Goal: Transaction & Acquisition: Book appointment/travel/reservation

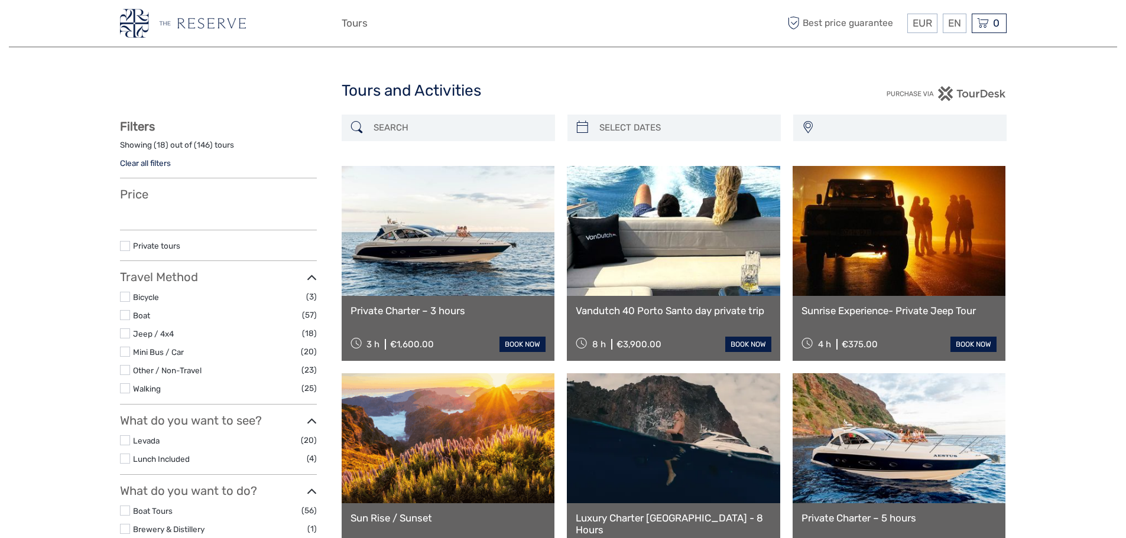
select select
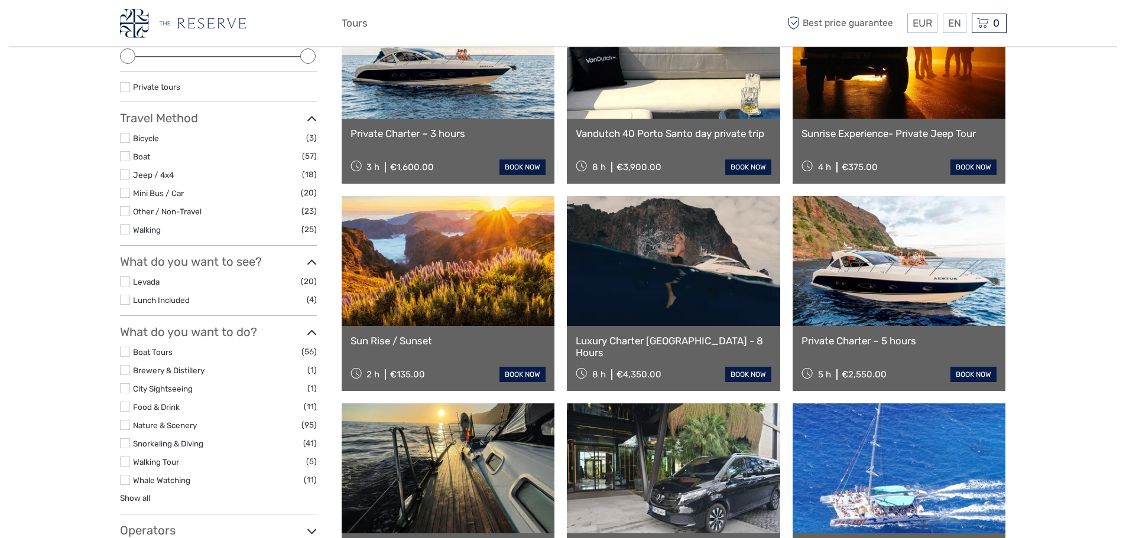
click at [124, 158] on label at bounding box center [125, 156] width 10 height 10
click at [0, 0] on input "checkbox" at bounding box center [0, 0] width 0 height 0
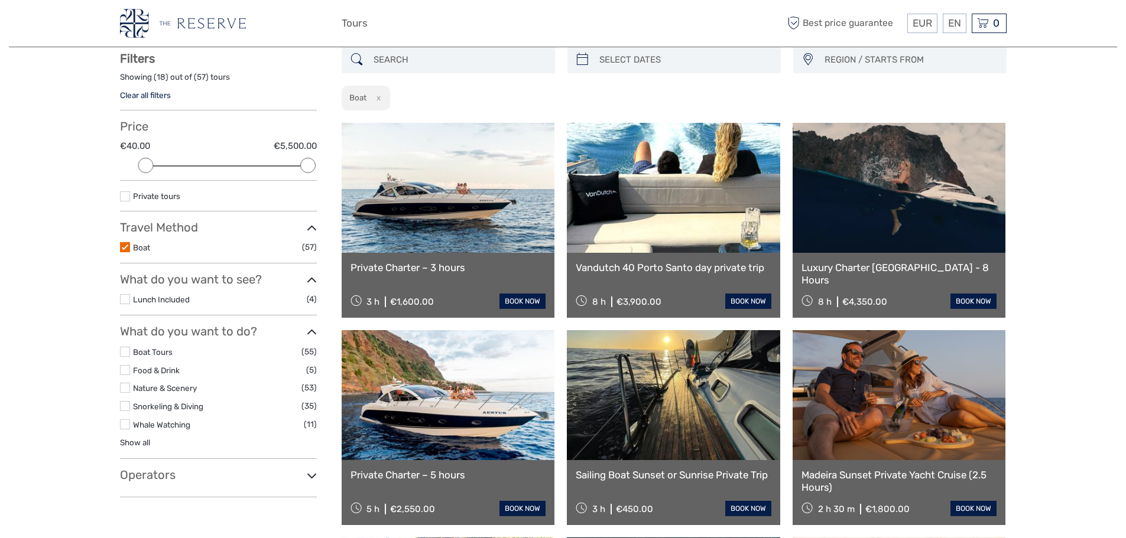
scroll to position [67, 0]
click at [126, 194] on label at bounding box center [125, 197] width 10 height 10
click at [0, 0] on input "checkbox" at bounding box center [0, 0] width 0 height 0
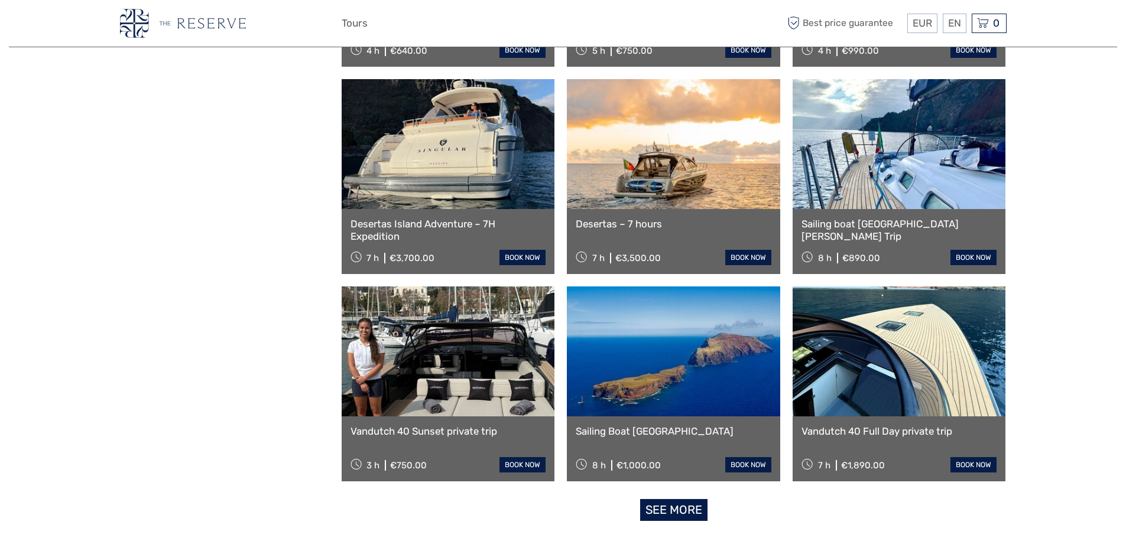
scroll to position [954, 0]
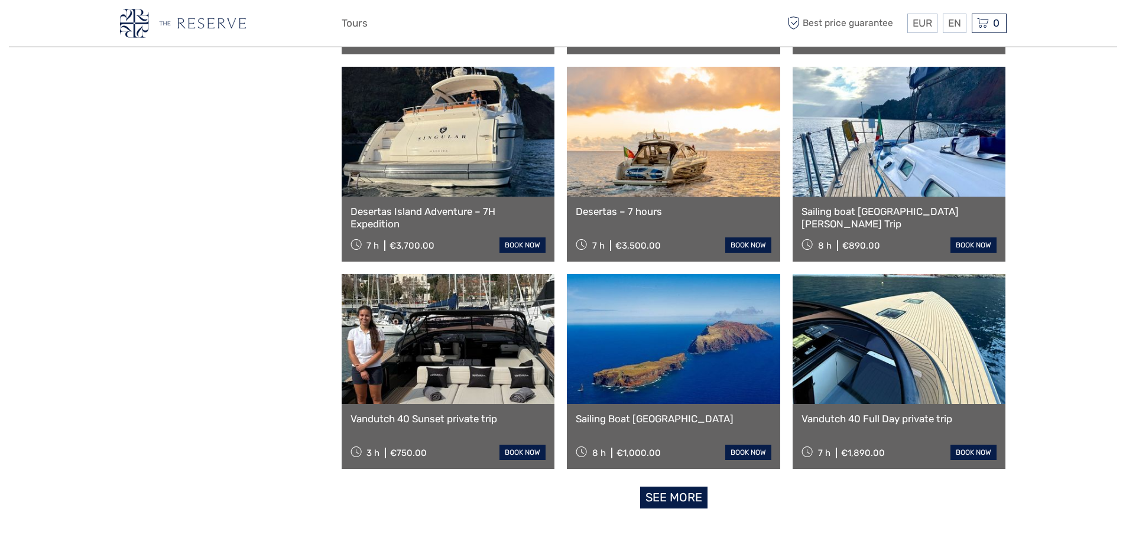
click at [891, 377] on link at bounding box center [899, 339] width 213 height 130
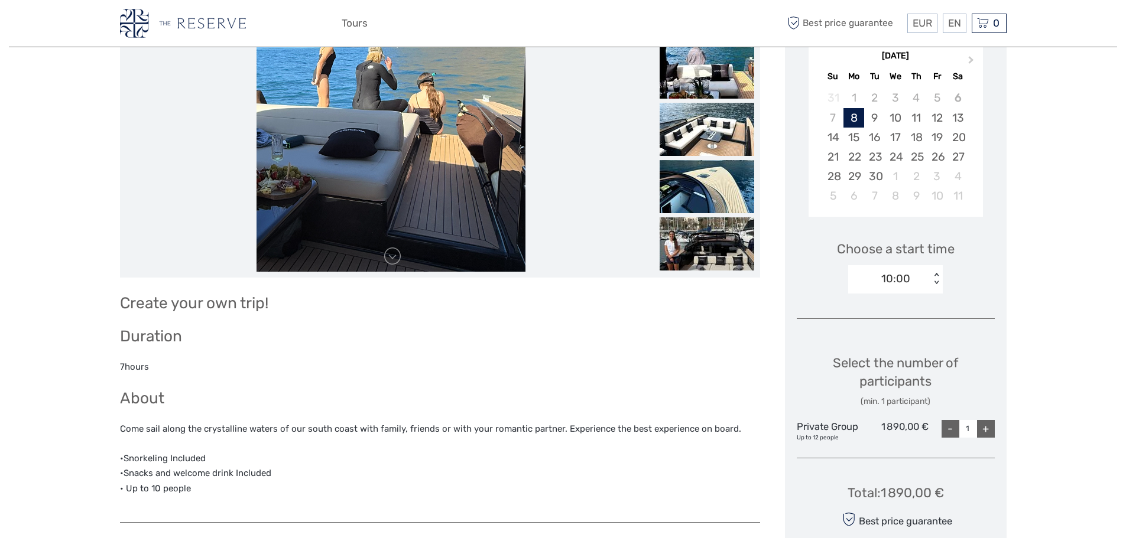
scroll to position [59, 0]
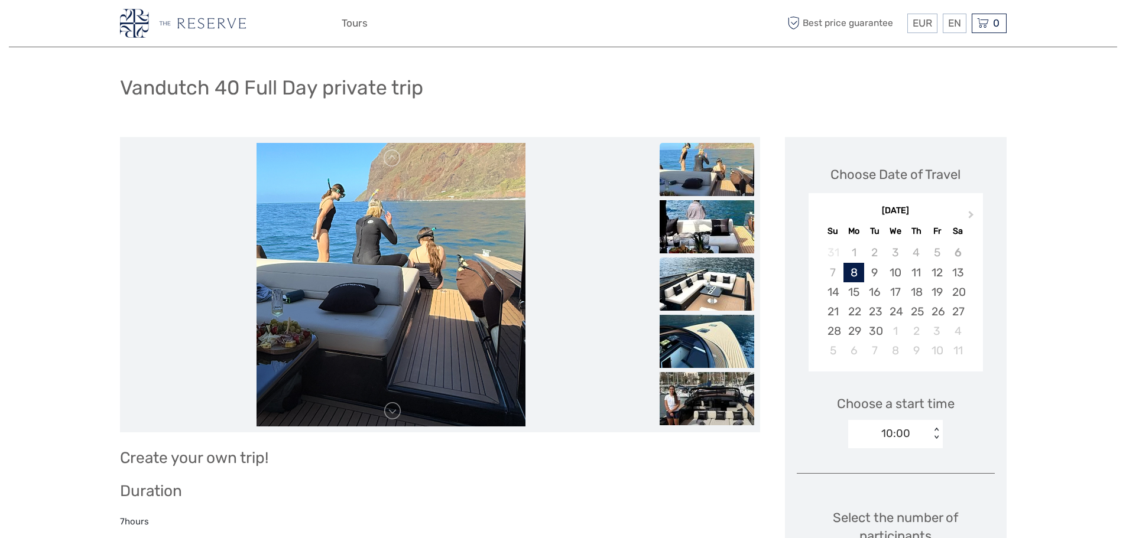
click at [715, 298] on img at bounding box center [707, 284] width 95 height 53
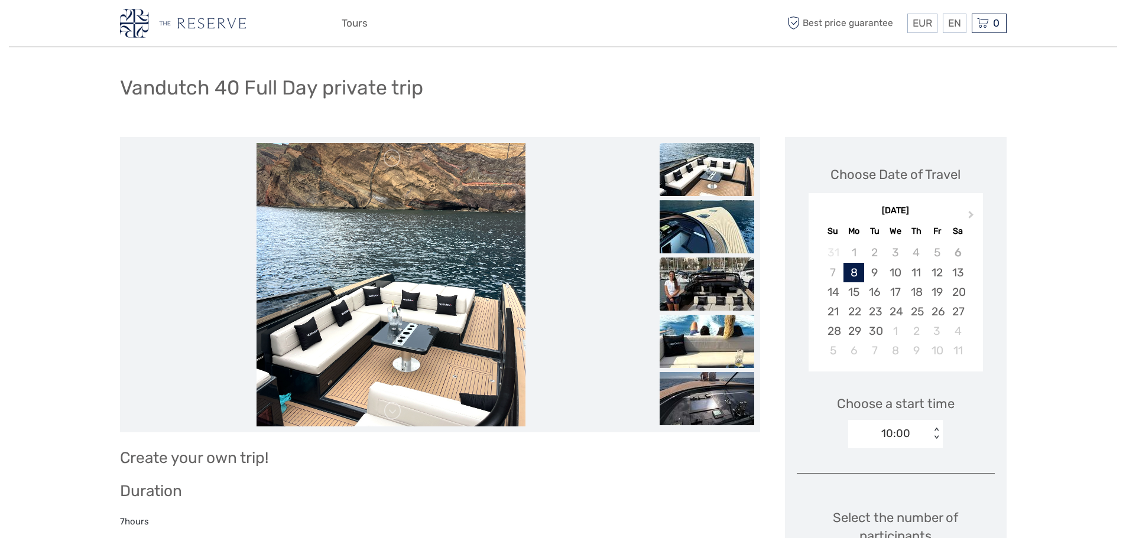
click at [689, 258] on img at bounding box center [707, 284] width 95 height 53
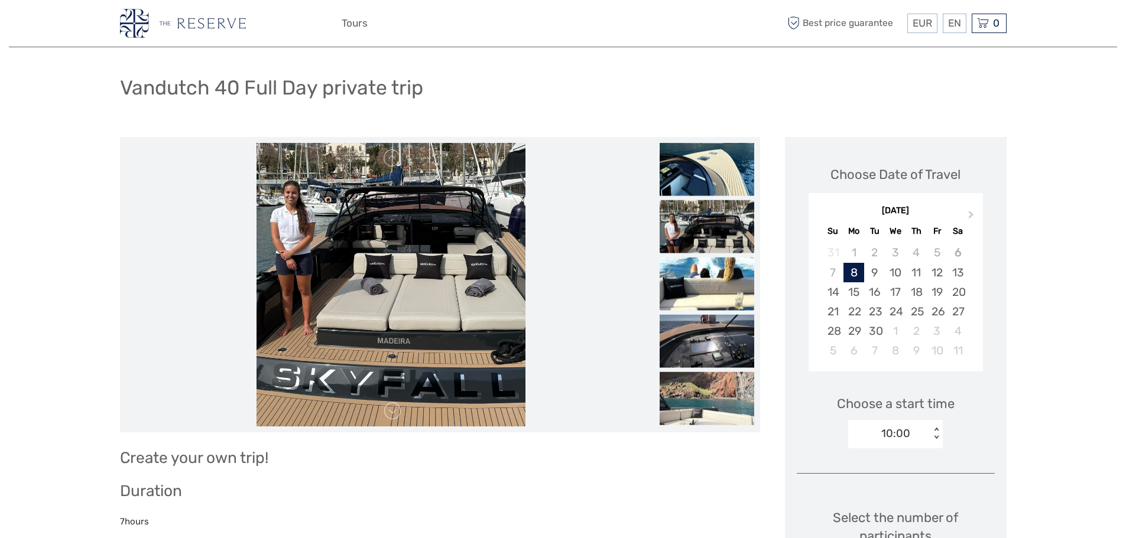
click at [703, 270] on img at bounding box center [707, 284] width 95 height 53
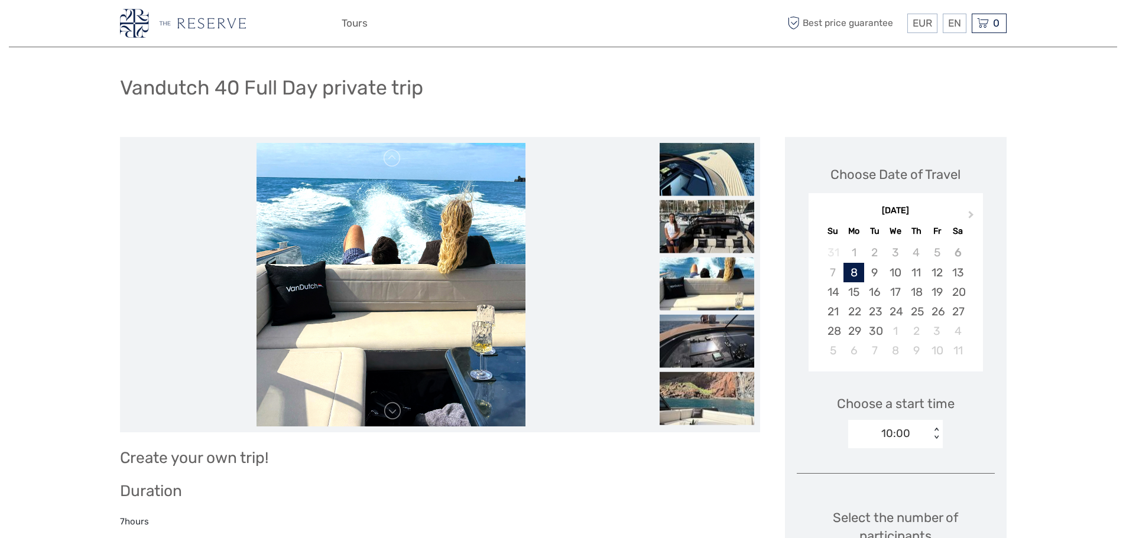
click at [710, 298] on img at bounding box center [707, 284] width 95 height 53
click at [717, 351] on img at bounding box center [707, 341] width 95 height 53
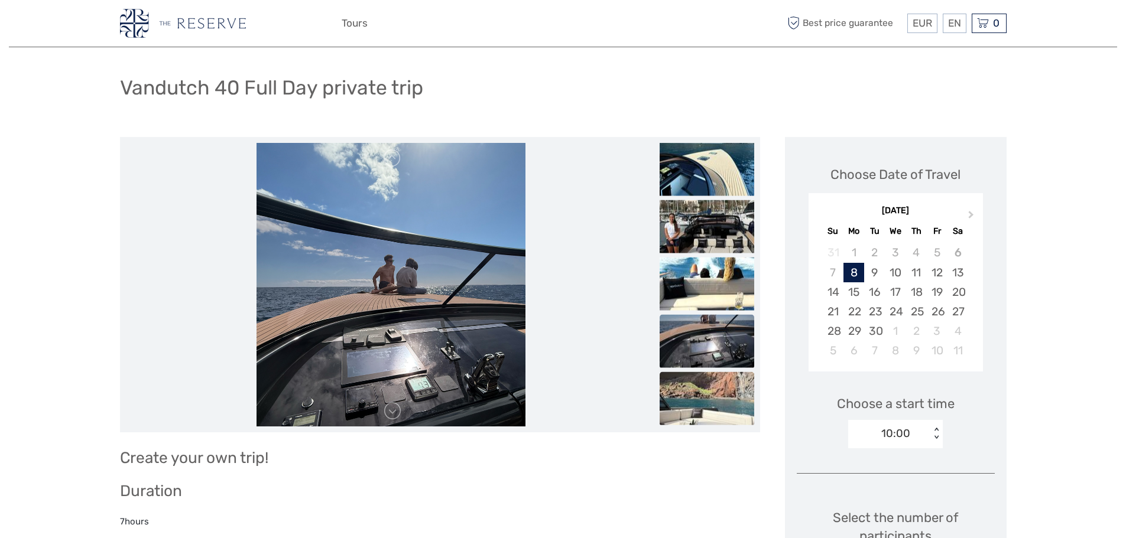
click at [718, 385] on img at bounding box center [707, 398] width 95 height 53
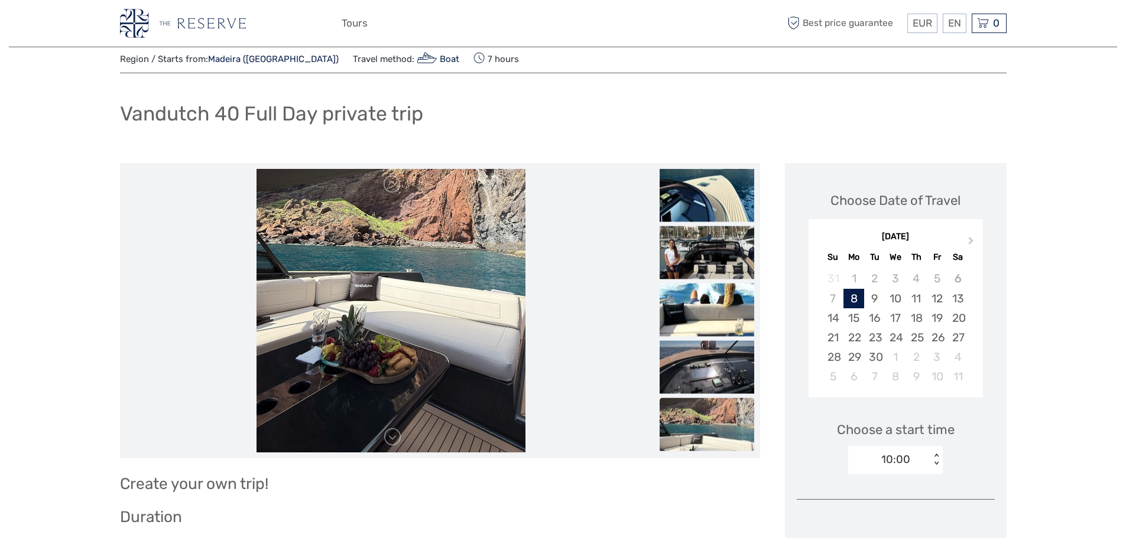
scroll to position [0, 0]
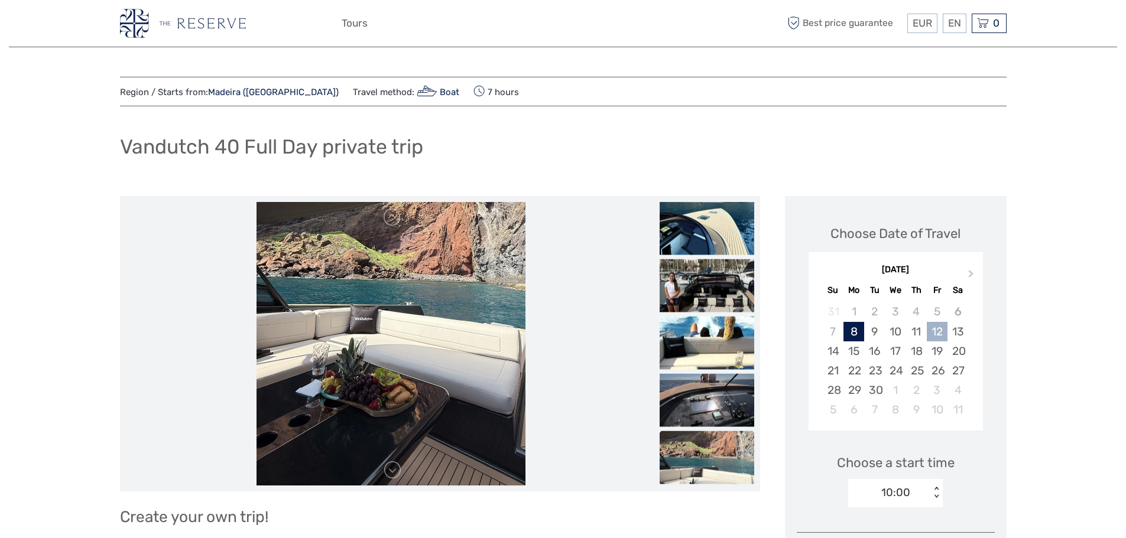
click at [942, 331] on div "12" at bounding box center [937, 332] width 21 height 20
click at [738, 354] on img at bounding box center [707, 343] width 95 height 53
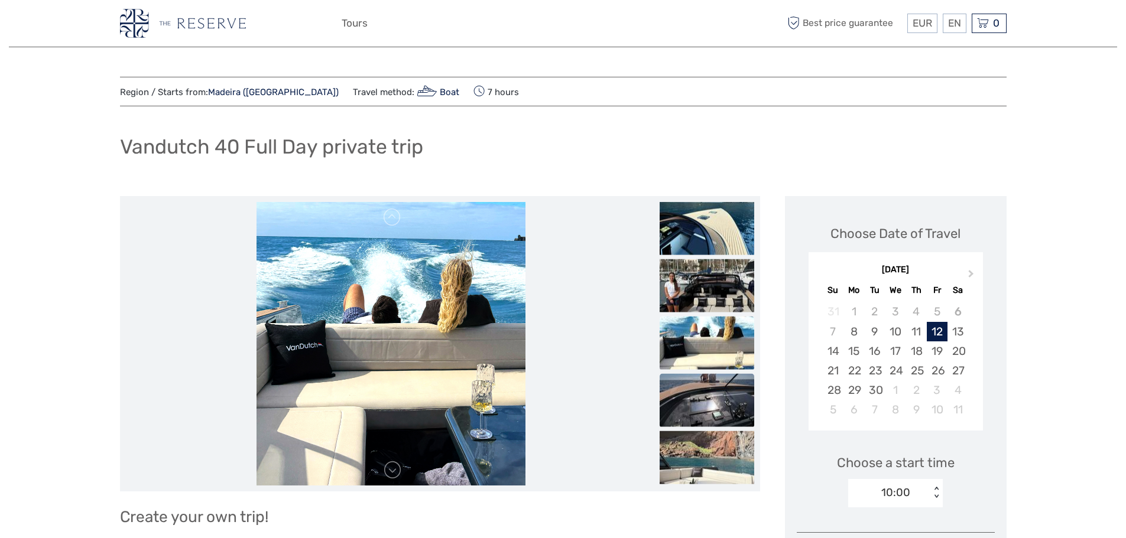
click at [700, 401] on img at bounding box center [707, 400] width 95 height 53
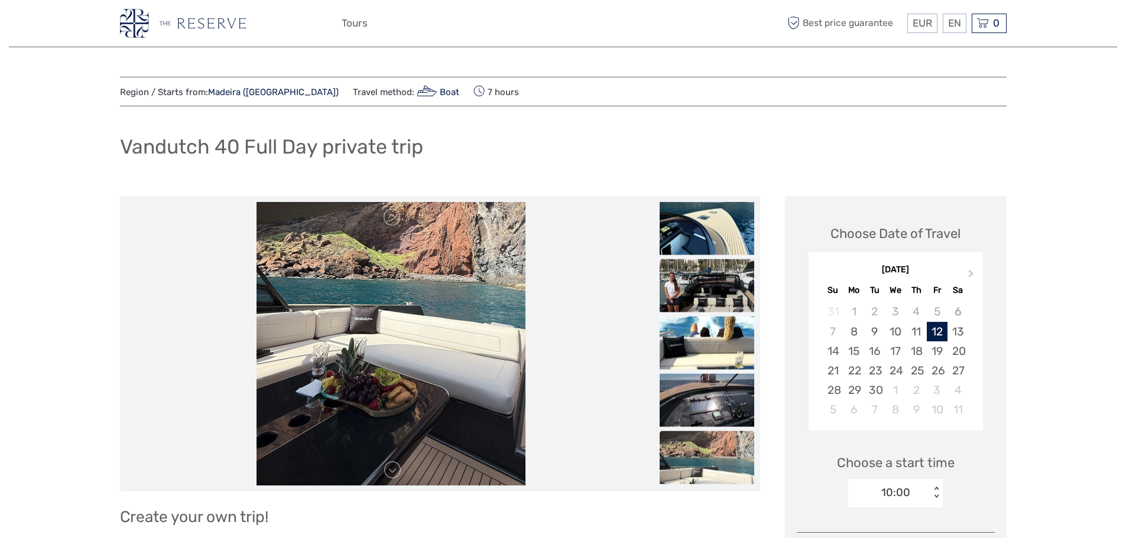
click at [716, 284] on img at bounding box center [707, 285] width 95 height 53
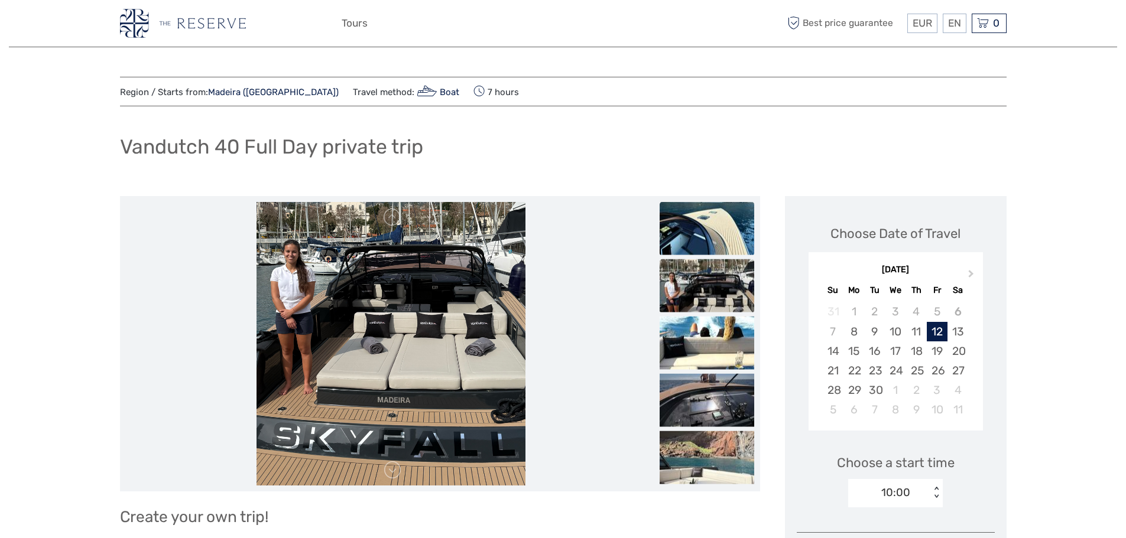
click at [705, 255] on img at bounding box center [707, 228] width 95 height 53
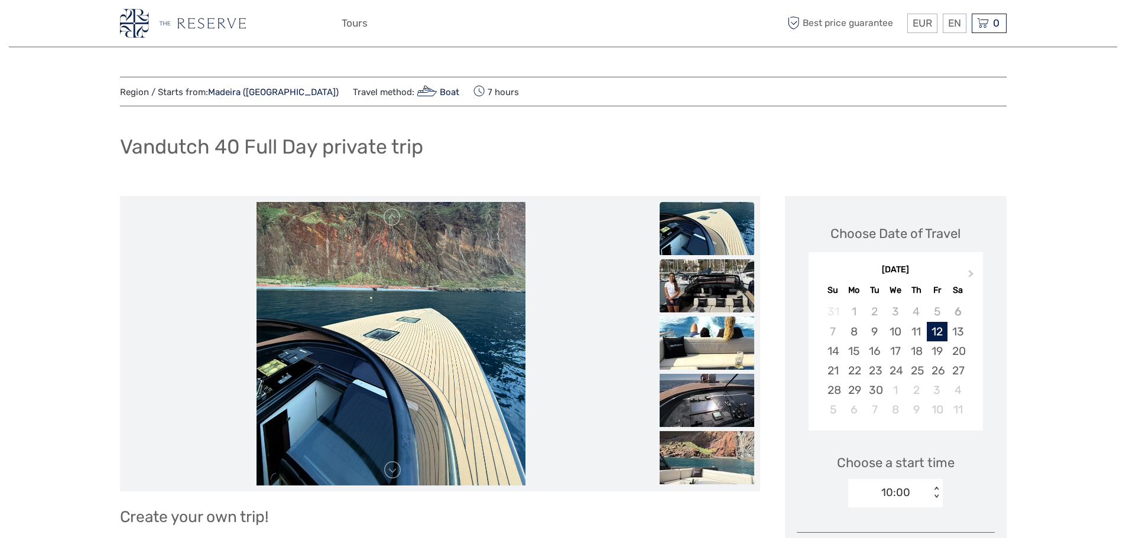
click at [715, 295] on img at bounding box center [707, 285] width 95 height 53
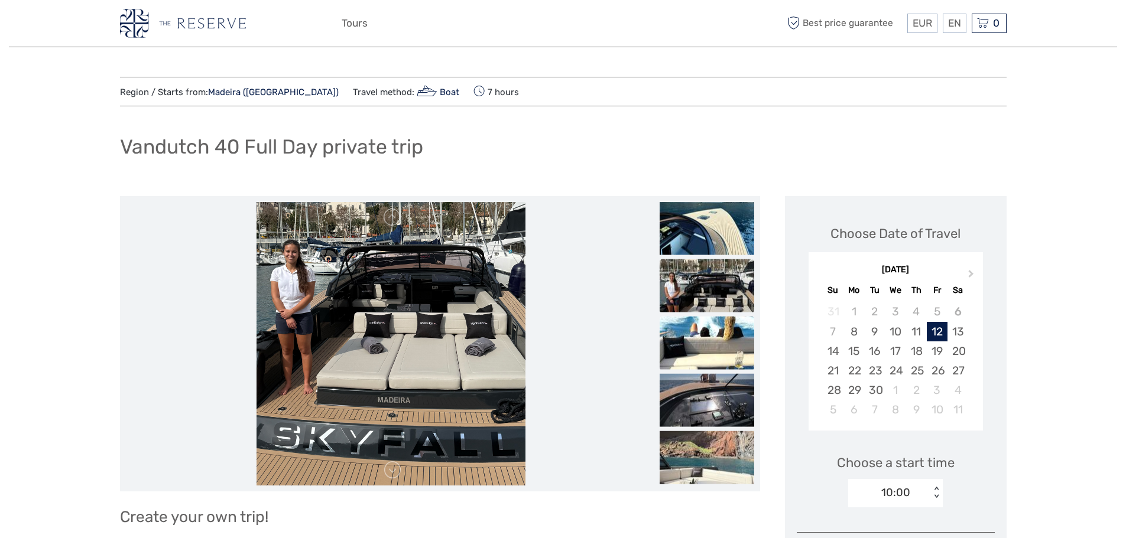
click at [710, 345] on img at bounding box center [707, 343] width 95 height 53
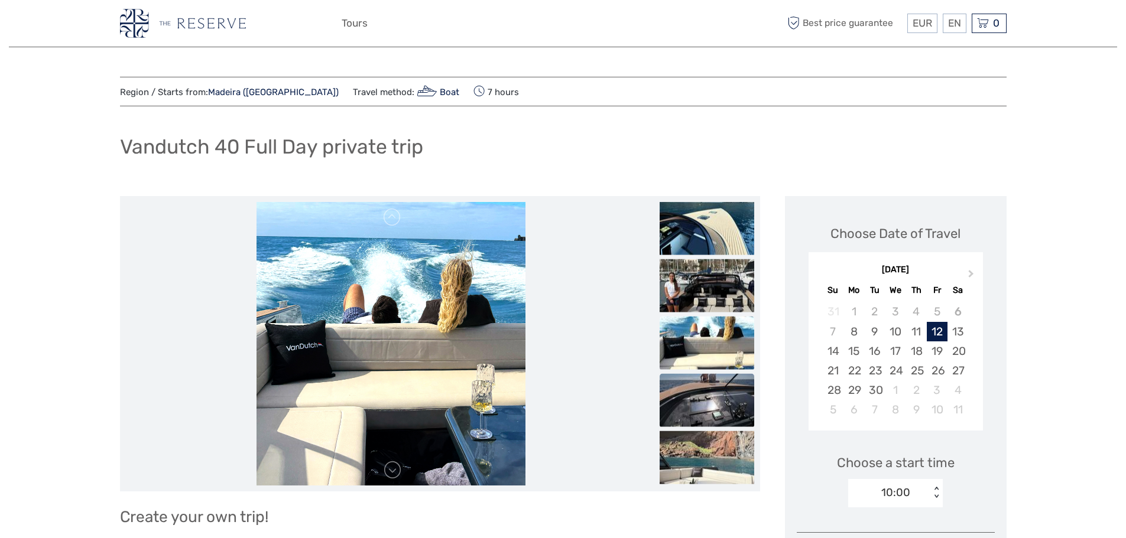
click at [703, 412] on img at bounding box center [707, 400] width 95 height 53
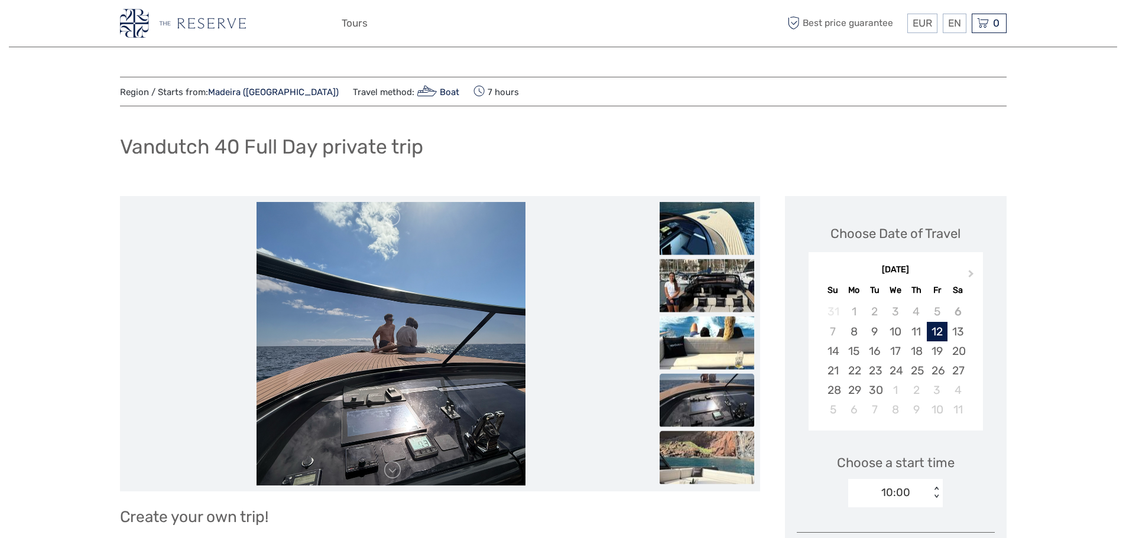
click at [698, 458] on img at bounding box center [707, 457] width 95 height 53
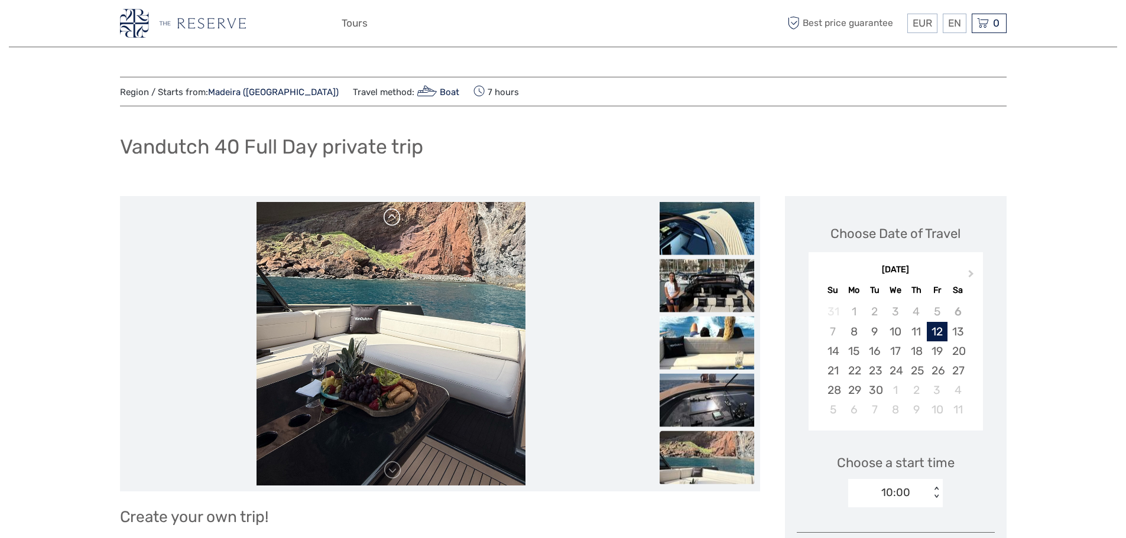
click at [392, 216] on link at bounding box center [392, 217] width 19 height 19
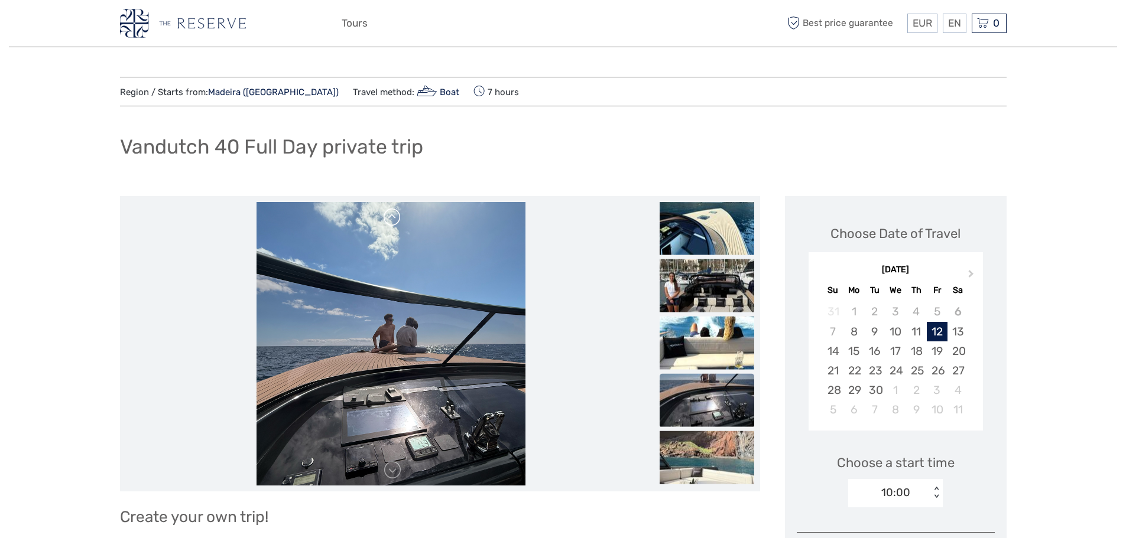
click at [392, 216] on link at bounding box center [392, 217] width 19 height 19
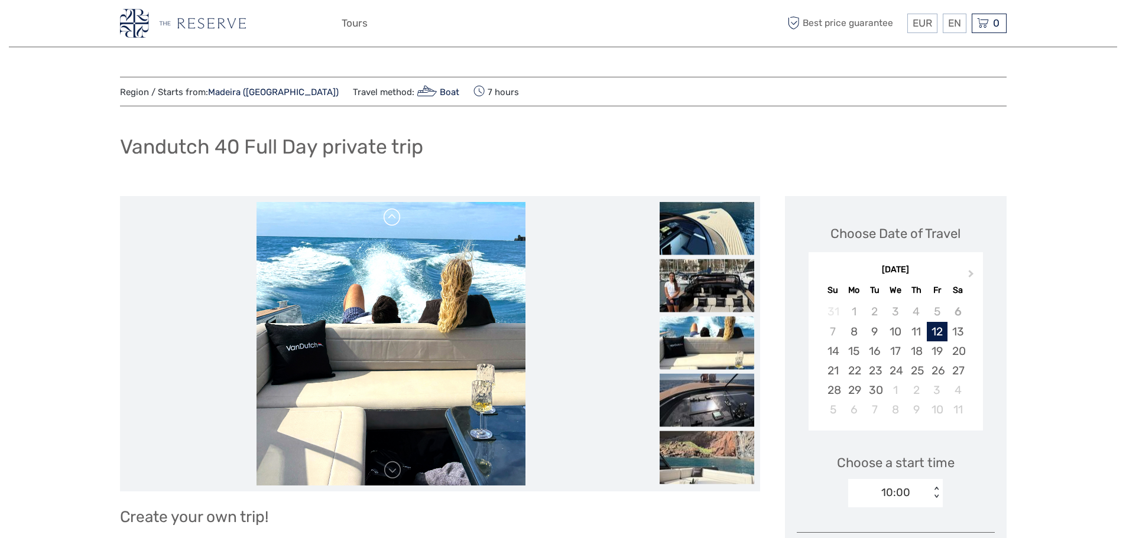
click at [392, 216] on link at bounding box center [392, 217] width 19 height 19
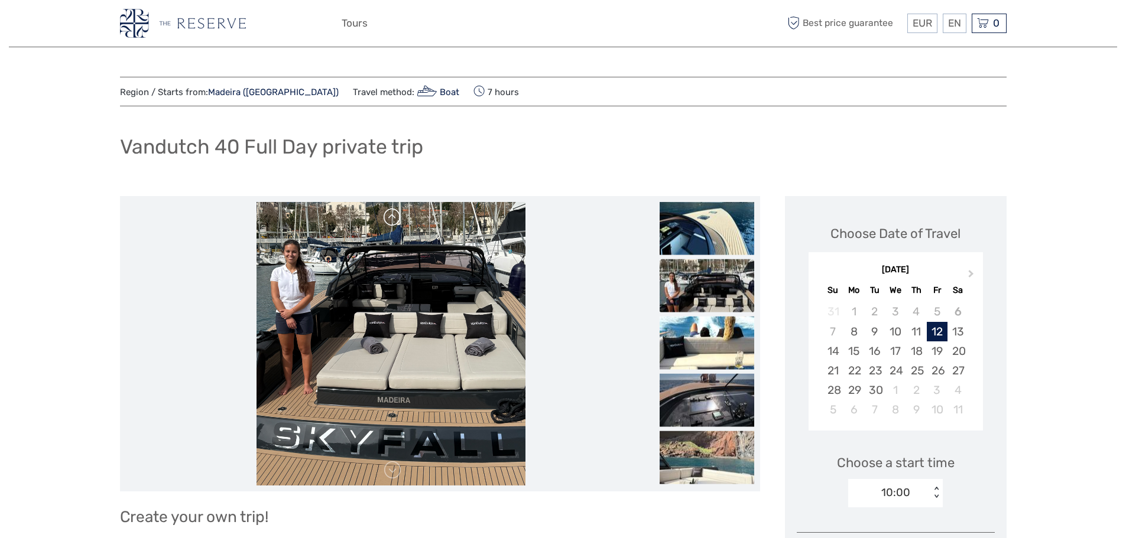
click at [392, 216] on link at bounding box center [392, 217] width 19 height 19
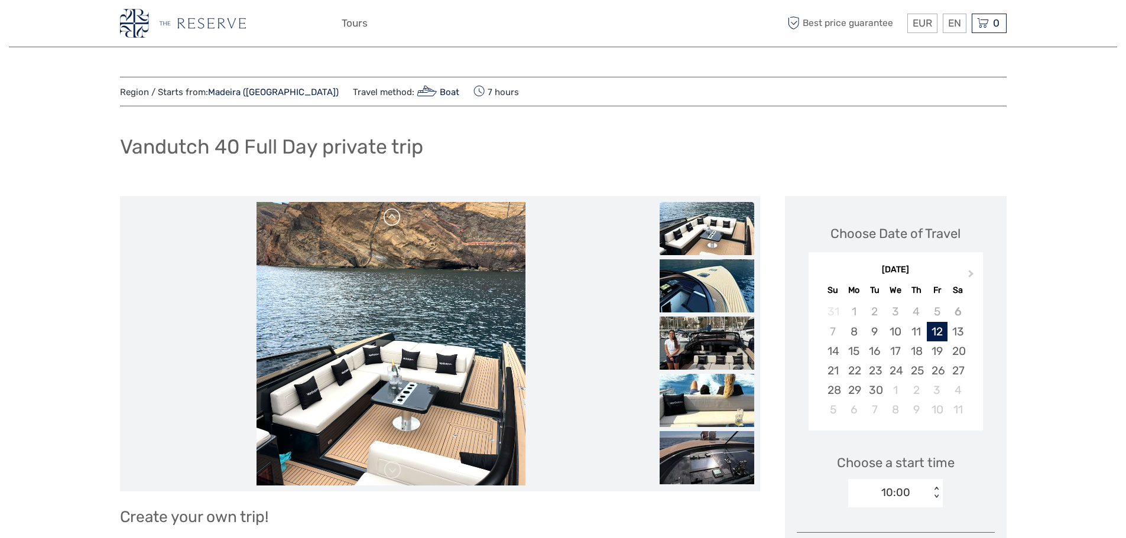
click at [392, 216] on link at bounding box center [392, 217] width 19 height 19
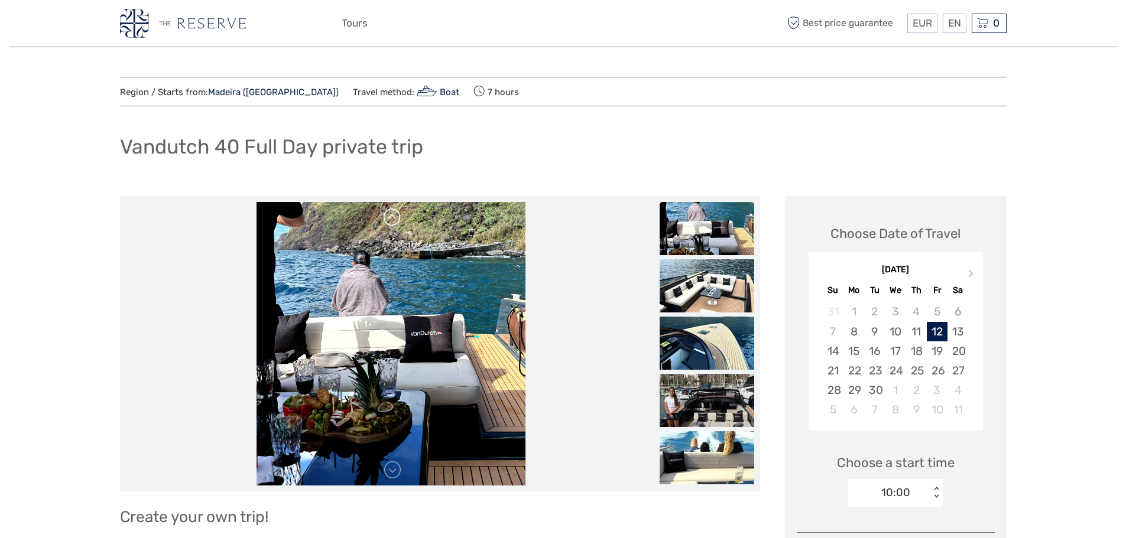
click at [391, 213] on link at bounding box center [392, 217] width 19 height 19
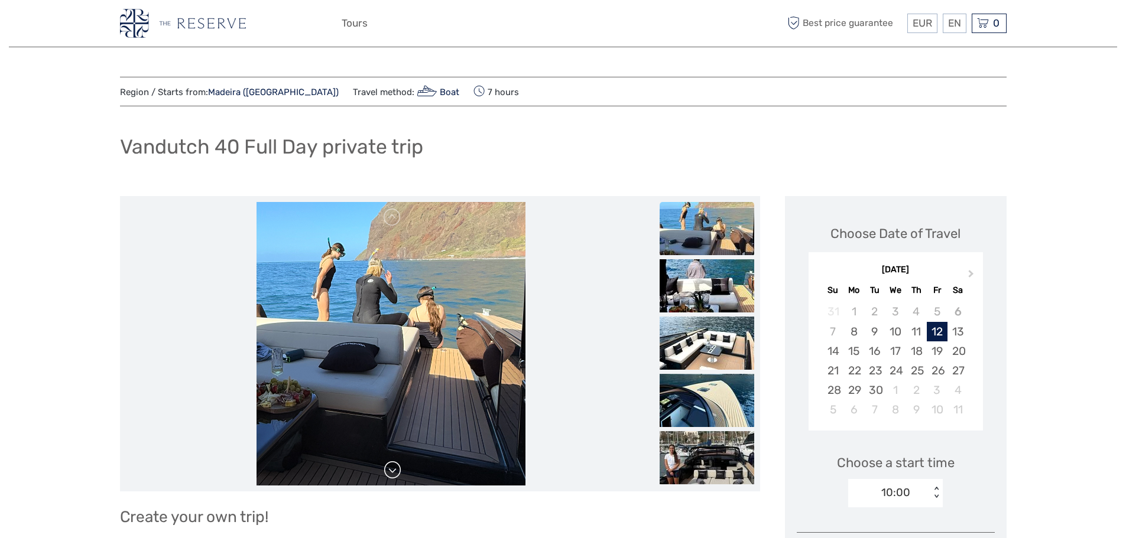
click at [399, 472] on link at bounding box center [392, 470] width 19 height 19
